Goal: Navigation & Orientation: Find specific page/section

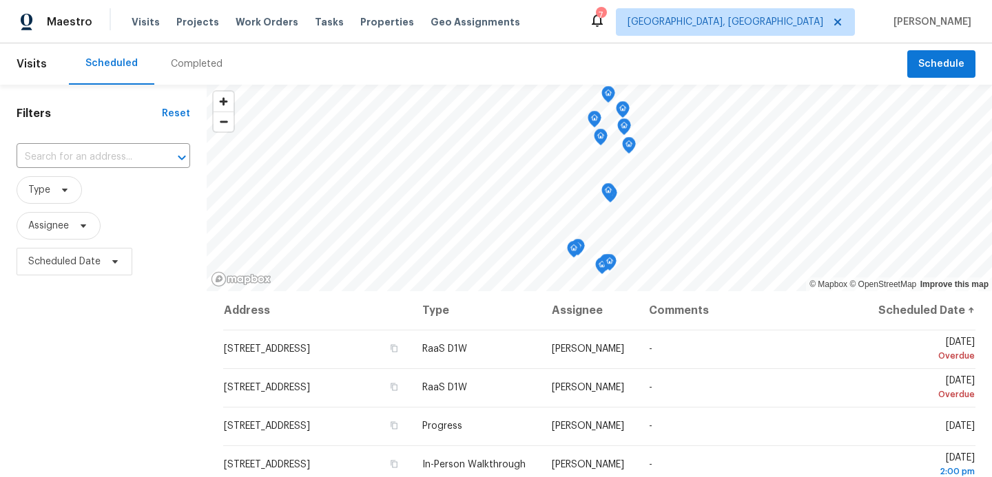
click at [269, 13] on div "Visits Projects Work Orders Tasks Properties Geo Assignments" at bounding box center [334, 22] width 405 height 28
click at [269, 21] on span "Work Orders" at bounding box center [267, 22] width 63 height 14
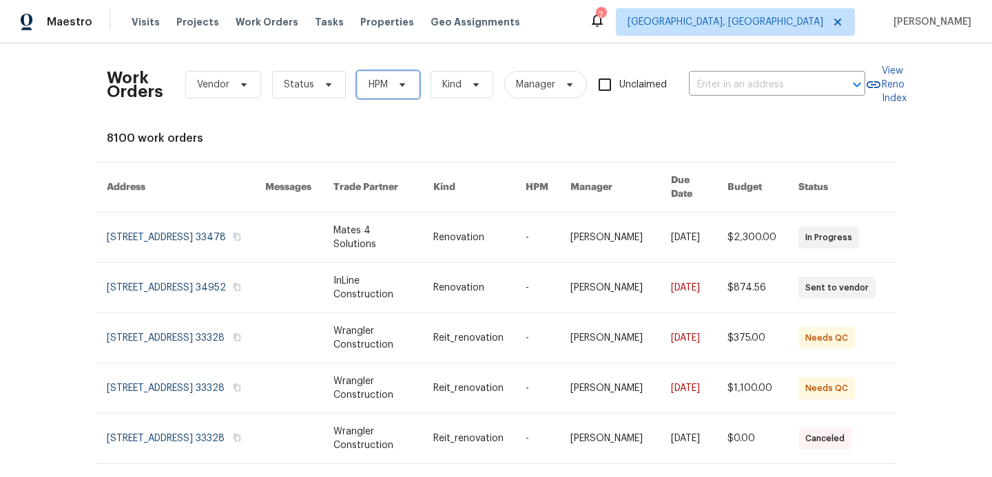
click at [394, 90] on span "HPM" at bounding box center [388, 85] width 63 height 28
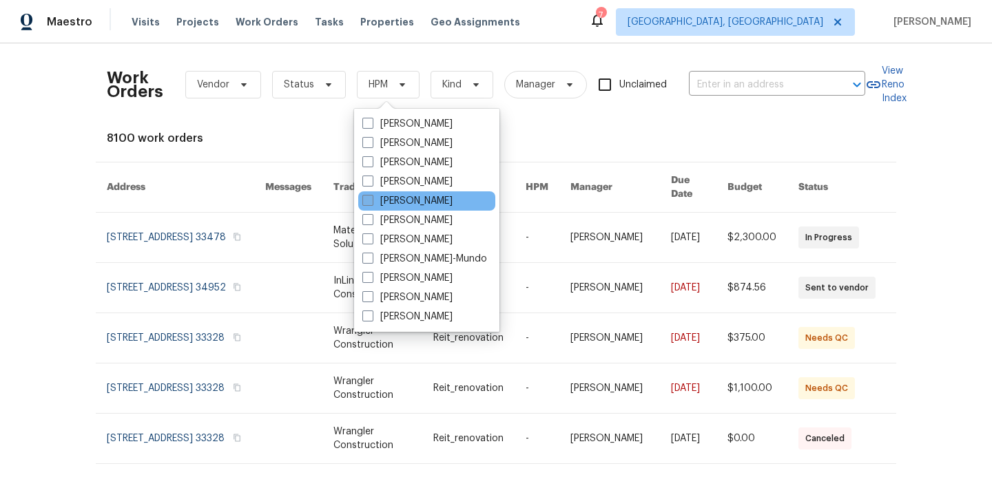
click at [364, 200] on span at bounding box center [367, 200] width 11 height 11
click at [364, 200] on input "[PERSON_NAME]" at bounding box center [366, 198] width 9 height 9
checkbox input "true"
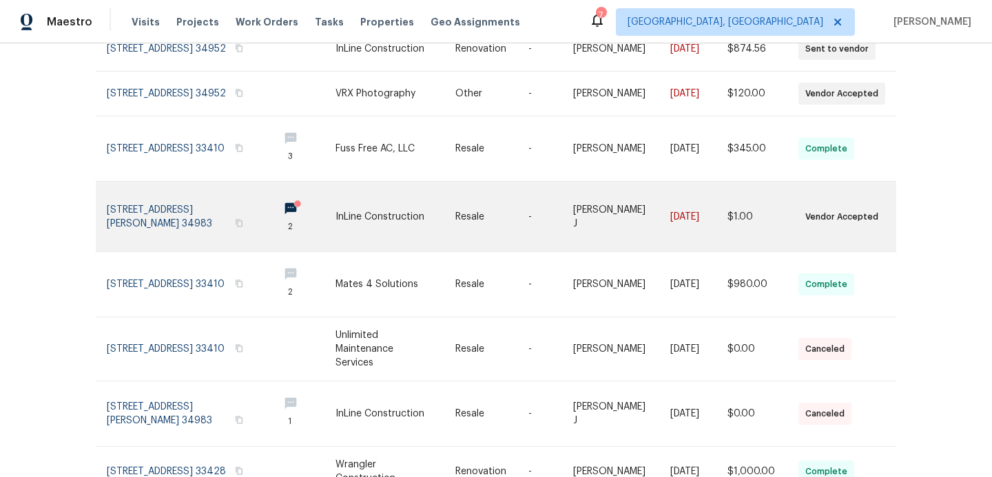
scroll to position [244, 0]
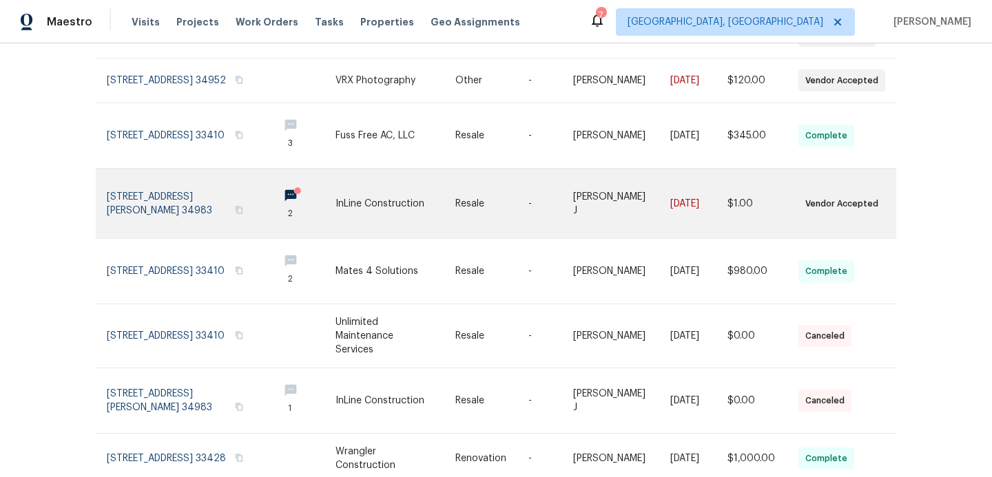
click at [224, 211] on link at bounding box center [187, 204] width 160 height 70
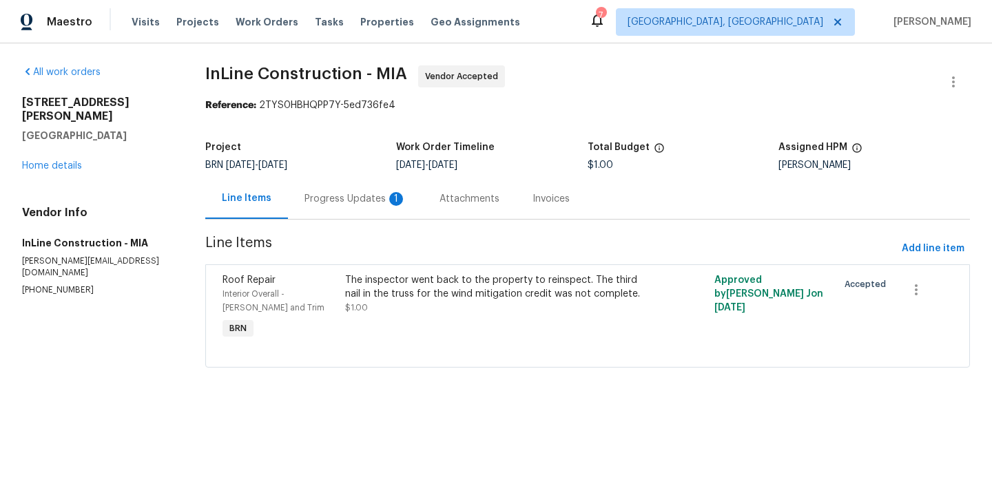
click at [342, 197] on div "Progress Updates 1" at bounding box center [355, 199] width 102 height 14
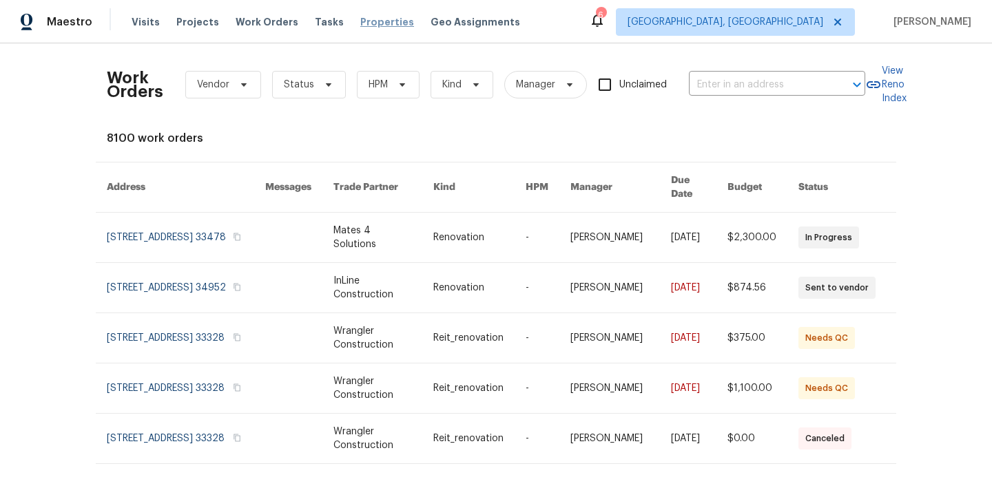
click at [370, 17] on span "Properties" at bounding box center [387, 22] width 54 height 14
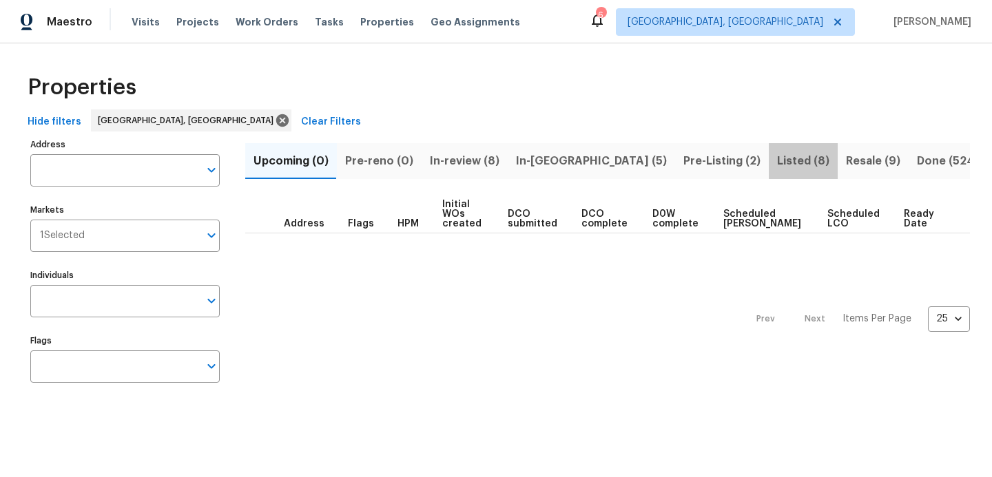
click at [777, 163] on span "Listed (8)" at bounding box center [803, 161] width 52 height 19
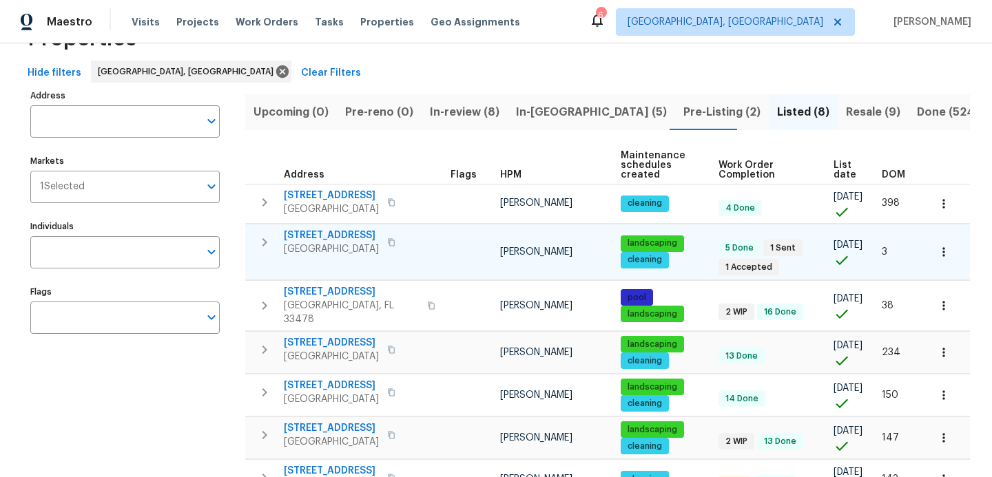
scroll to position [48, 0]
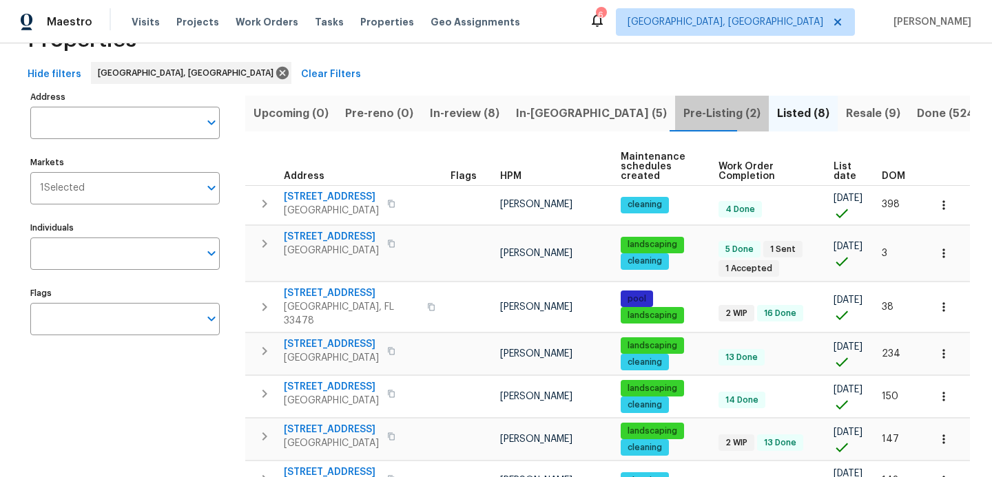
click at [683, 110] on span "Pre-Listing (2)" at bounding box center [721, 113] width 77 height 19
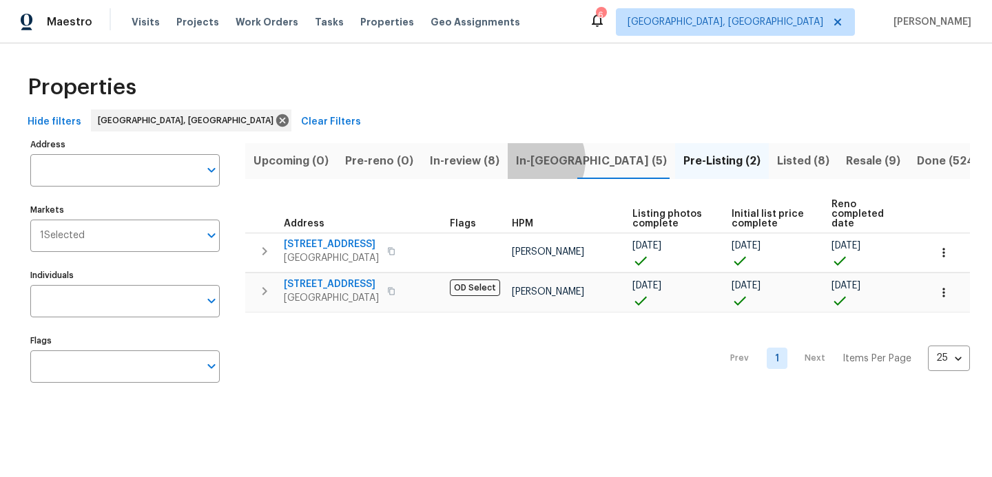
click at [529, 160] on span "In-[GEOGRAPHIC_DATA] (5)" at bounding box center [591, 161] width 151 height 19
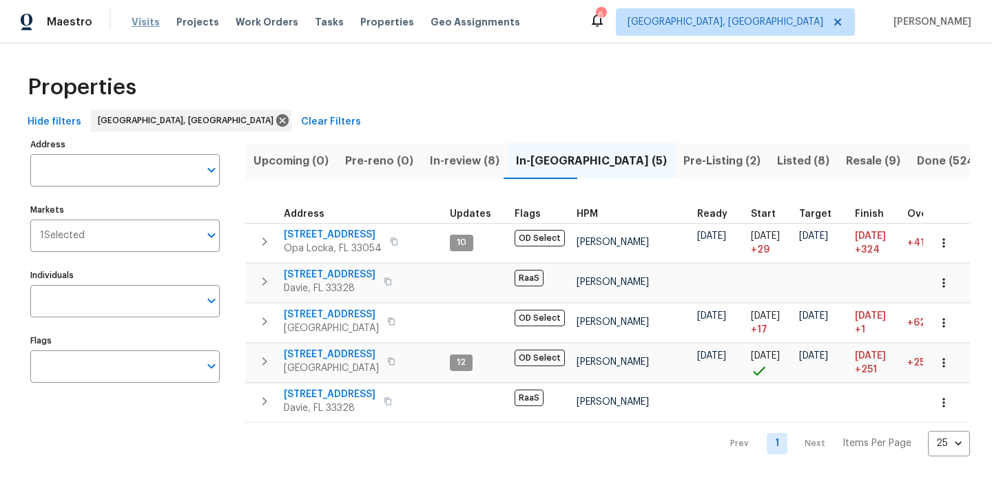
click at [144, 23] on span "Visits" at bounding box center [146, 22] width 28 height 14
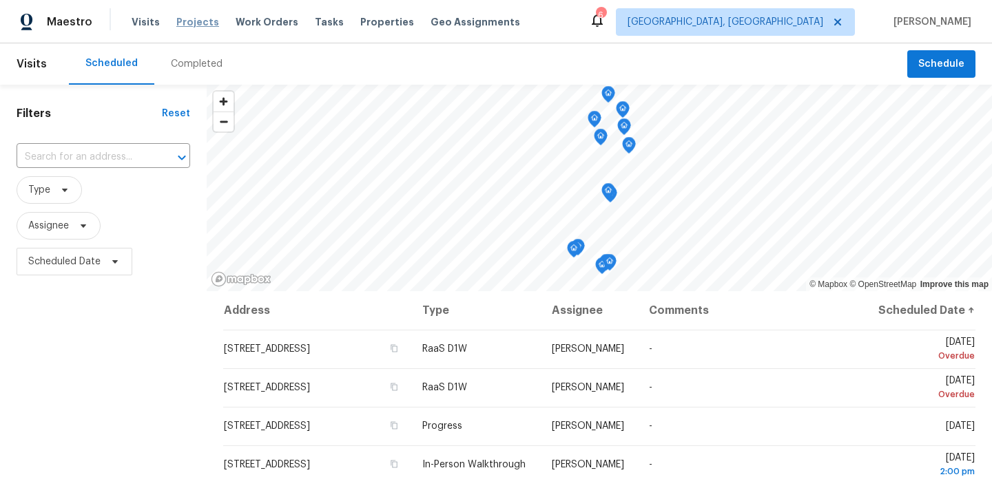
click at [194, 23] on span "Projects" at bounding box center [197, 22] width 43 height 14
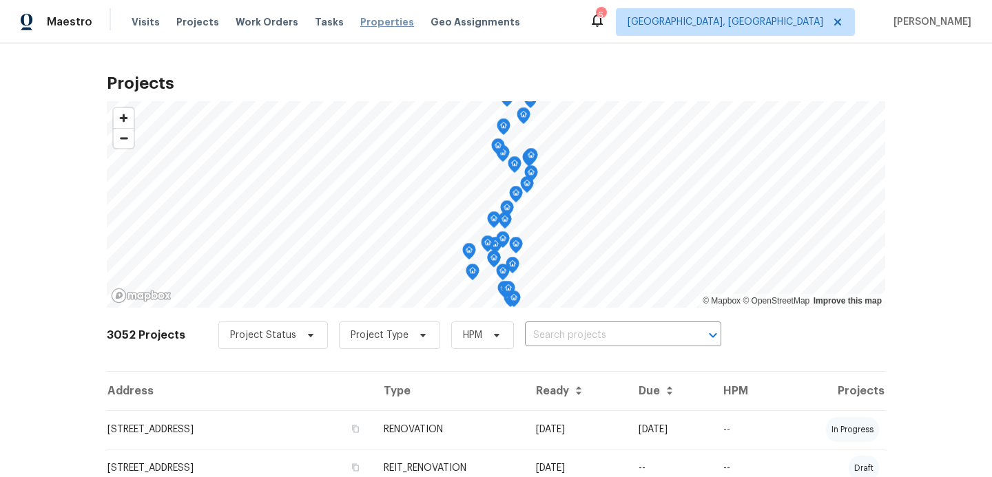
click at [377, 24] on span "Properties" at bounding box center [387, 22] width 54 height 14
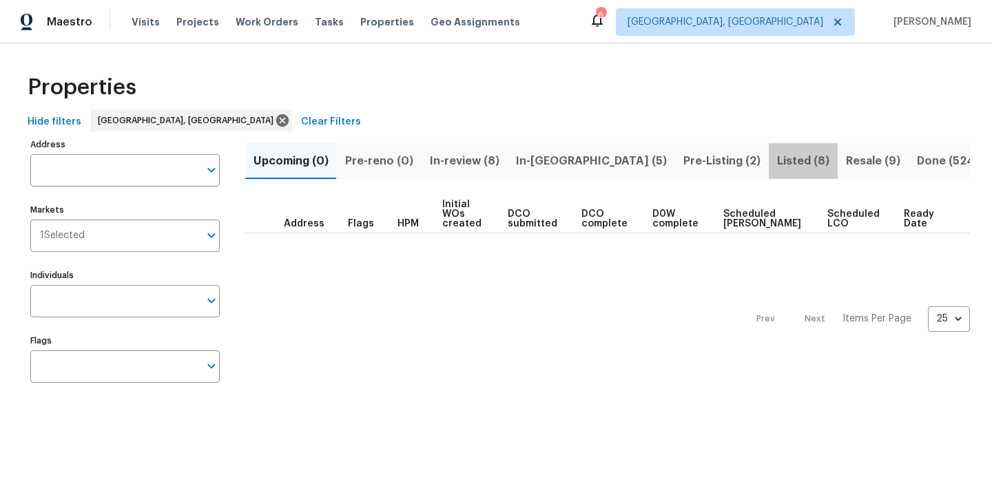
click at [777, 162] on span "Listed (8)" at bounding box center [803, 161] width 52 height 19
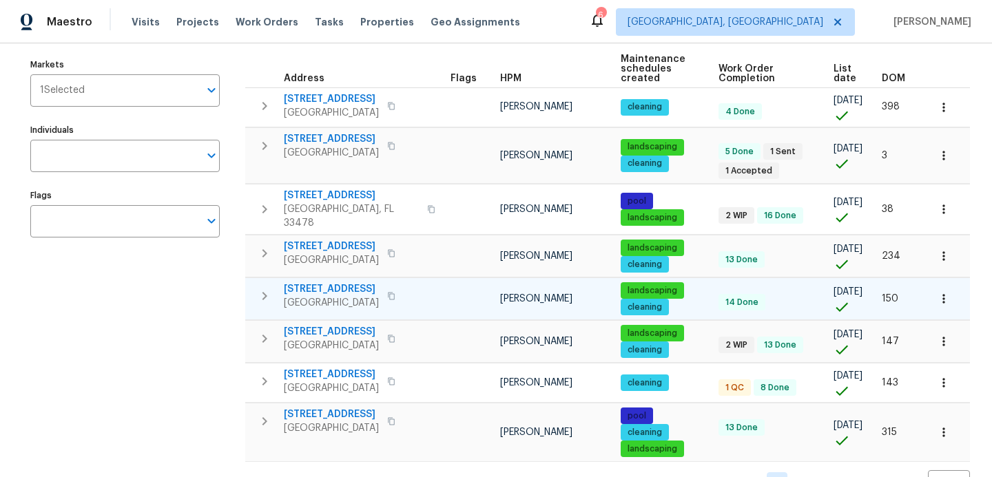
scroll to position [145, 0]
